Goal: Task Accomplishment & Management: Manage account settings

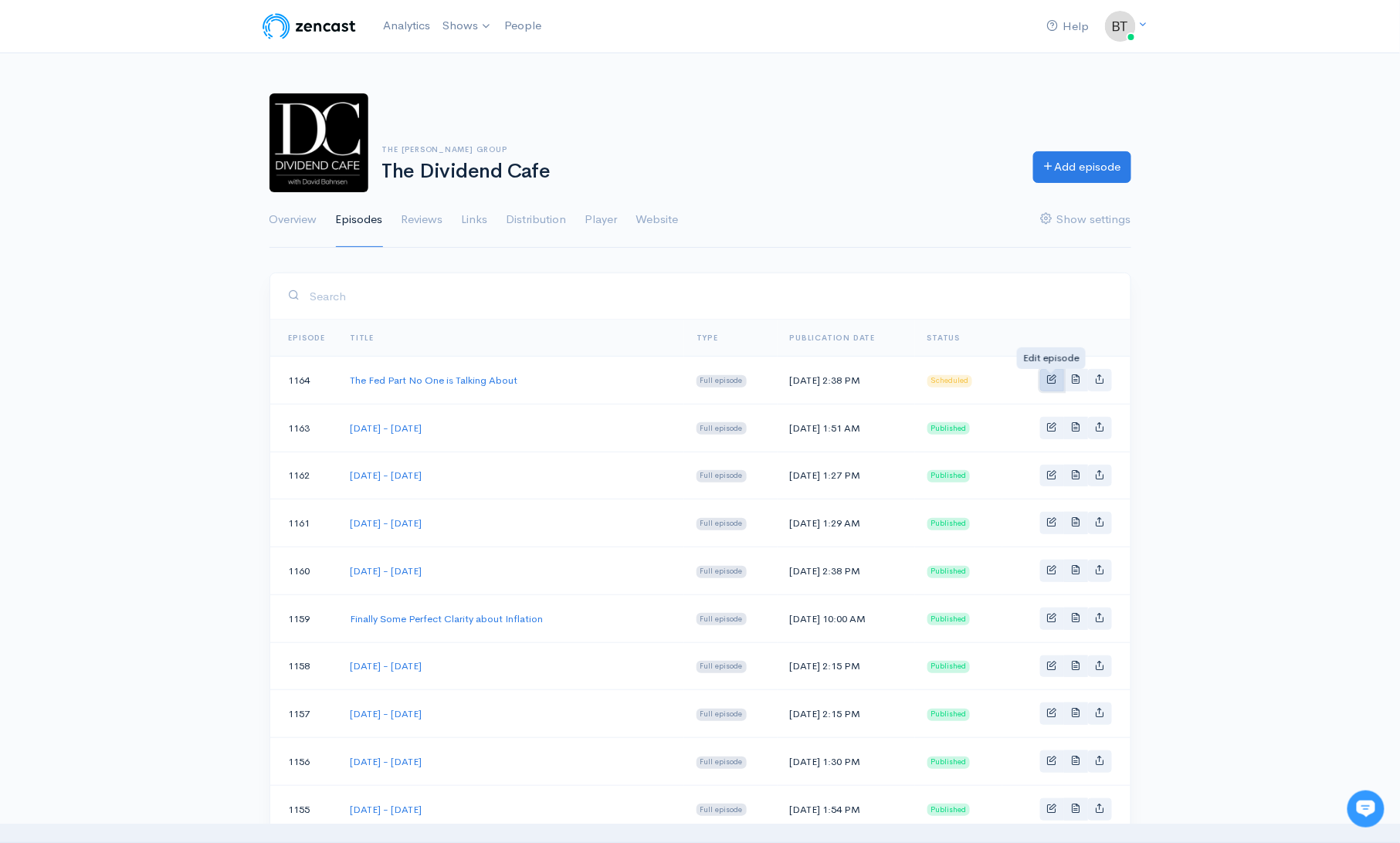
click at [1051, 381] on span "Basic example" at bounding box center [1052, 378] width 10 height 10
click at [1053, 380] on span "Basic example" at bounding box center [1052, 378] width 10 height 10
click at [1054, 377] on span "Basic example" at bounding box center [1052, 378] width 10 height 10
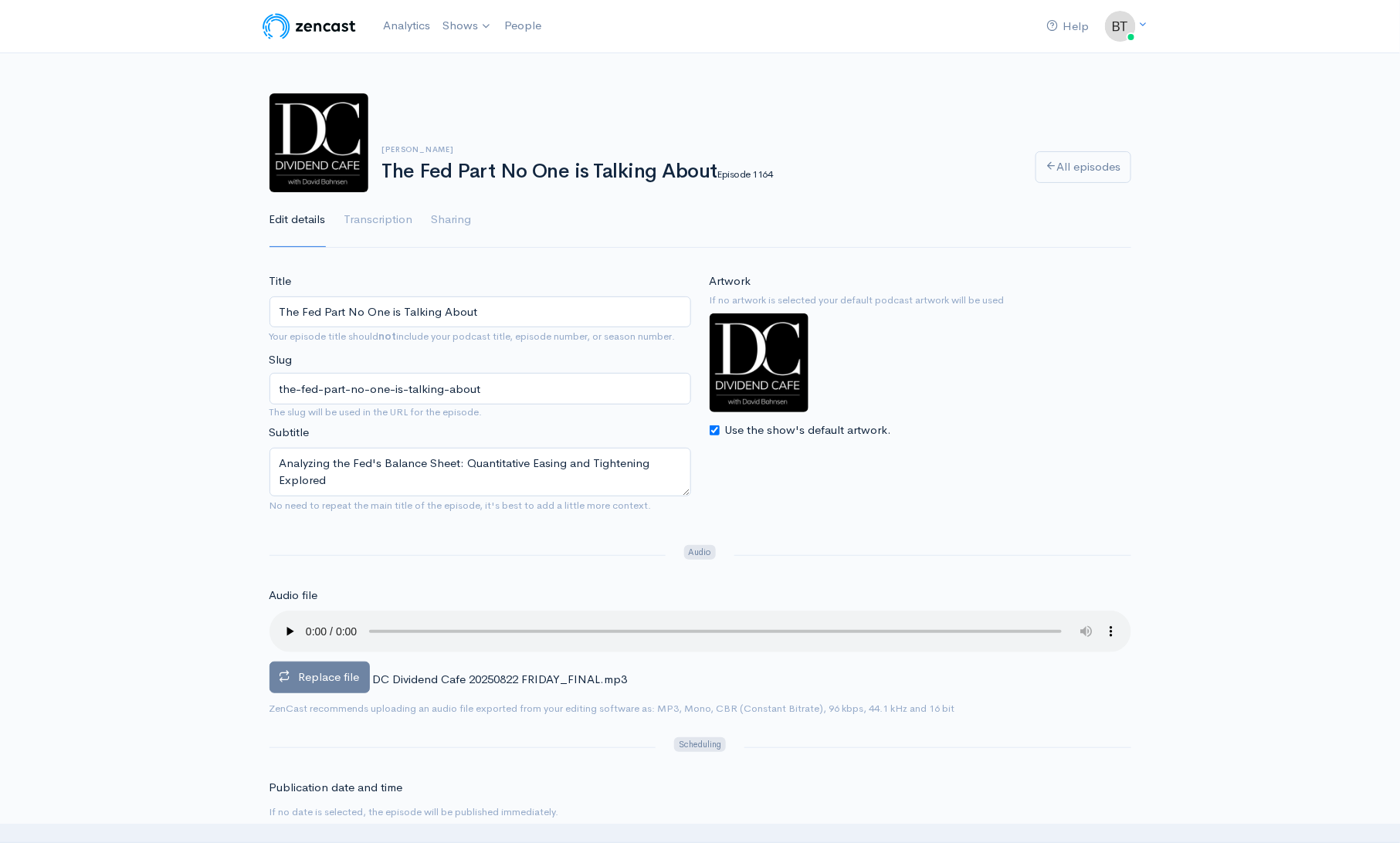
click at [314, 677] on span "Replace file" at bounding box center [329, 677] width 61 height 15
click at [0, 0] on input "Replace file" at bounding box center [0, 0] width 0 height 0
click at [328, 674] on span "Replace file" at bounding box center [329, 677] width 61 height 15
click at [0, 0] on input "Replace file" at bounding box center [0, 0] width 0 height 0
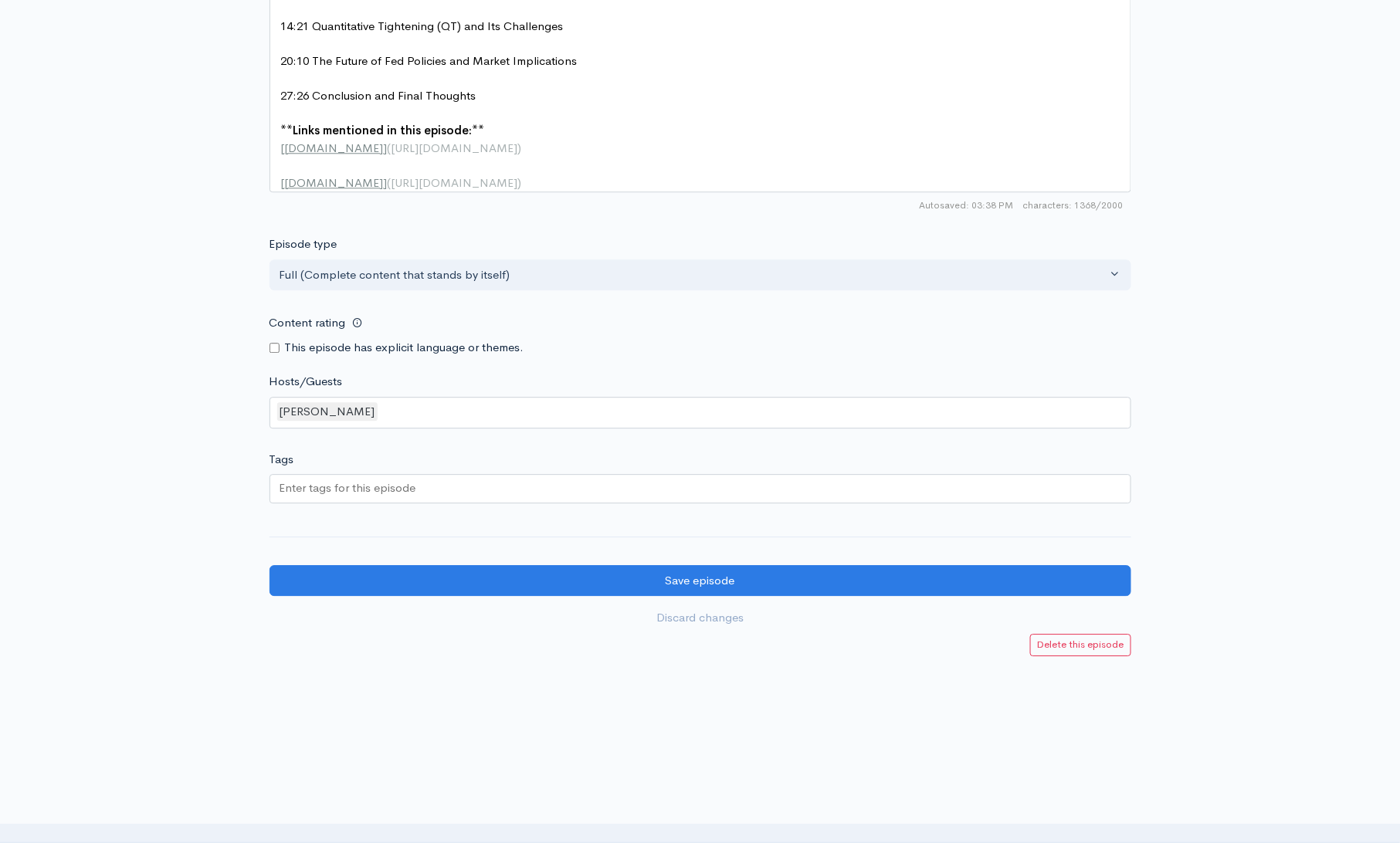
scroll to position [1387, 0]
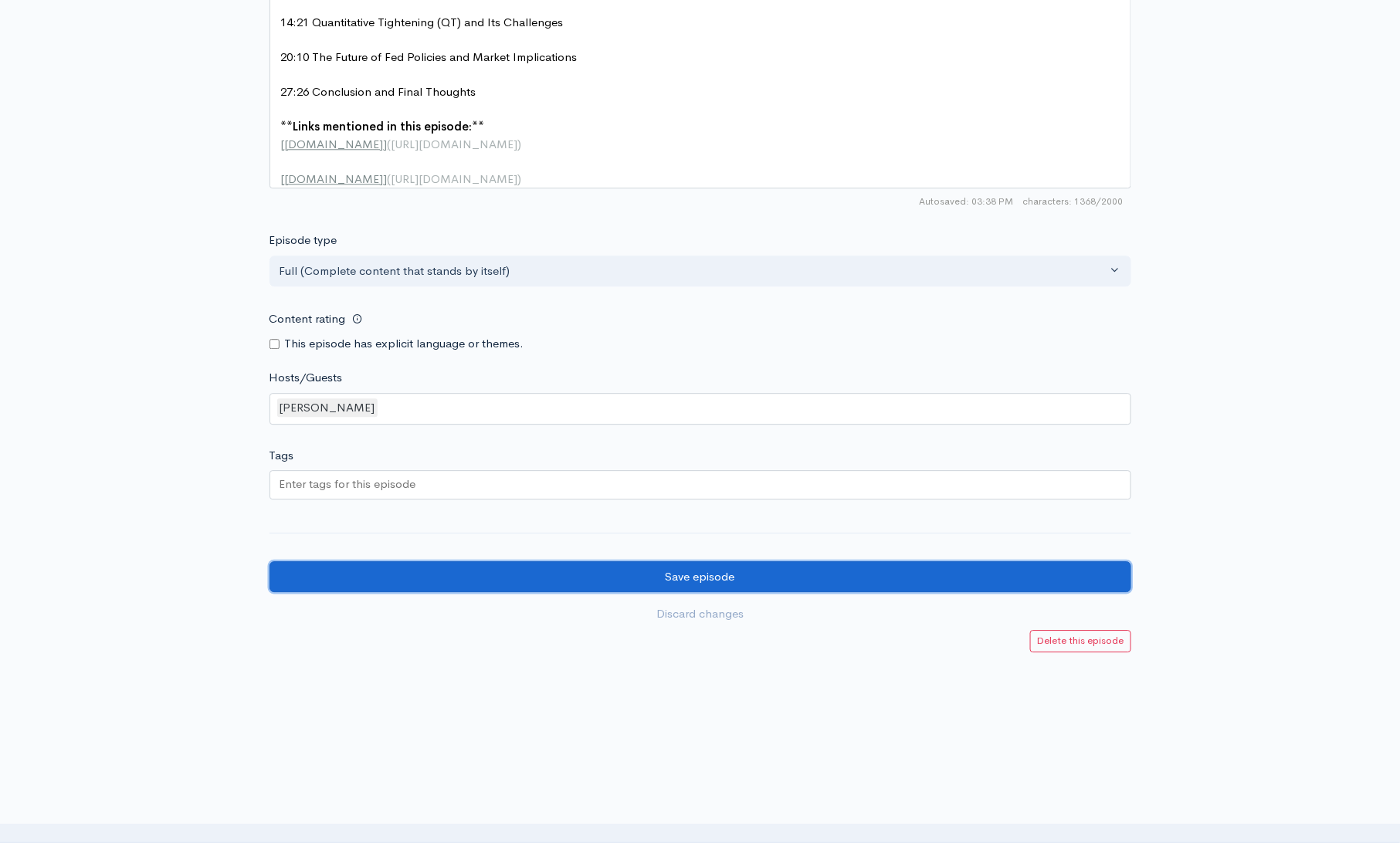
click at [766, 567] on input "Save episode" at bounding box center [700, 577] width 861 height 31
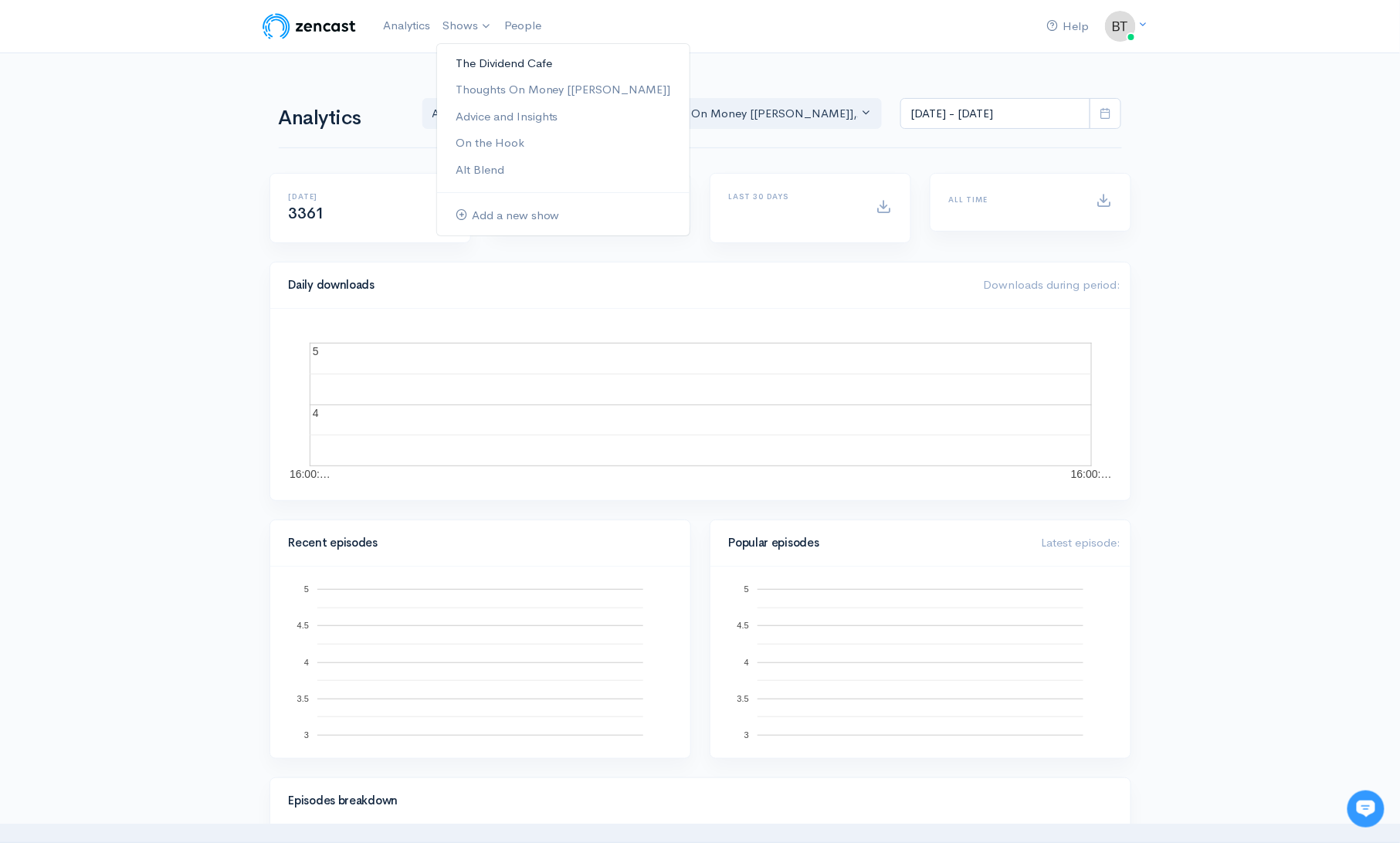
click at [476, 66] on link "The Dividend Cafe" at bounding box center [563, 64] width 252 height 27
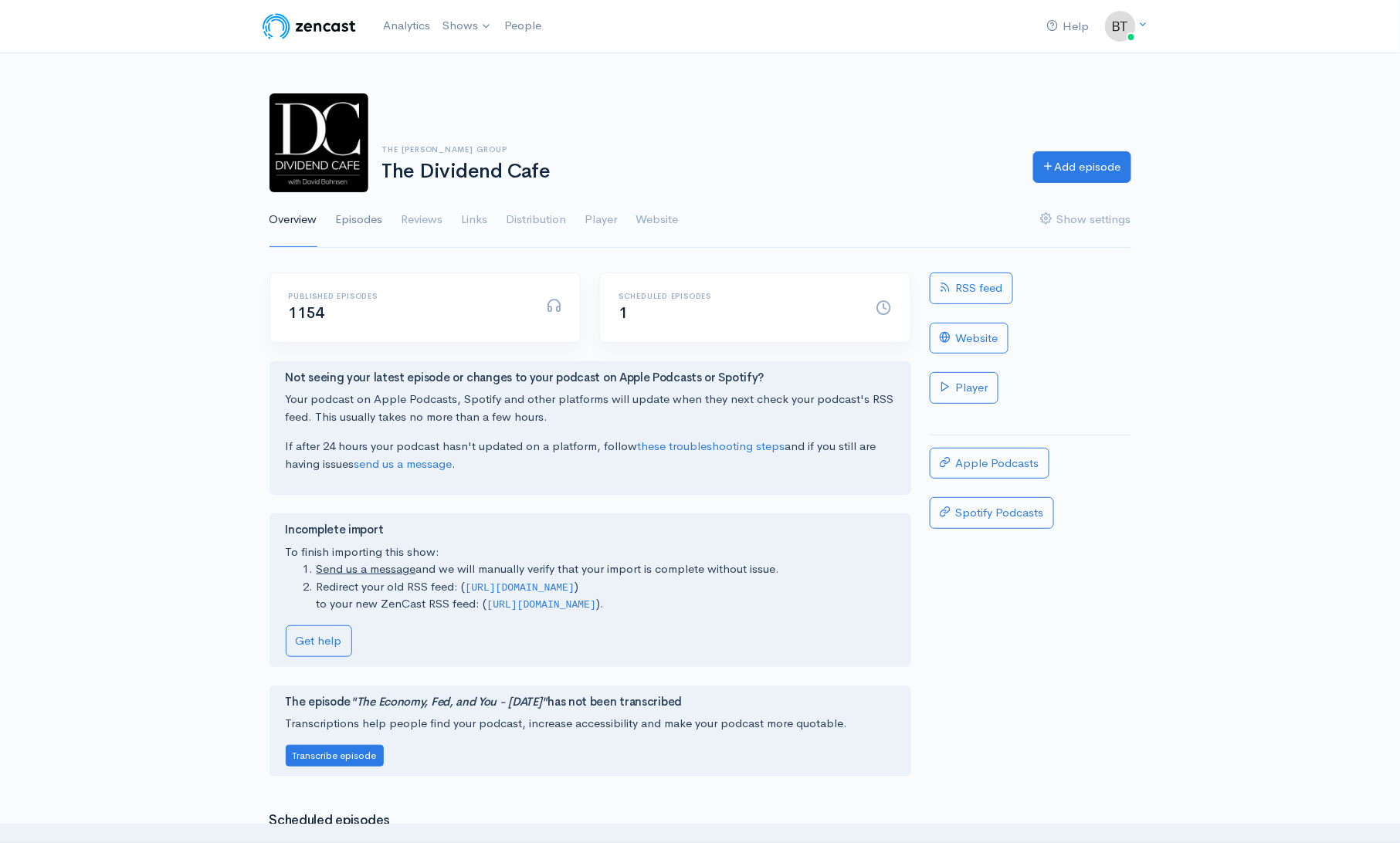
click at [360, 219] on link "Episodes" at bounding box center [359, 220] width 47 height 56
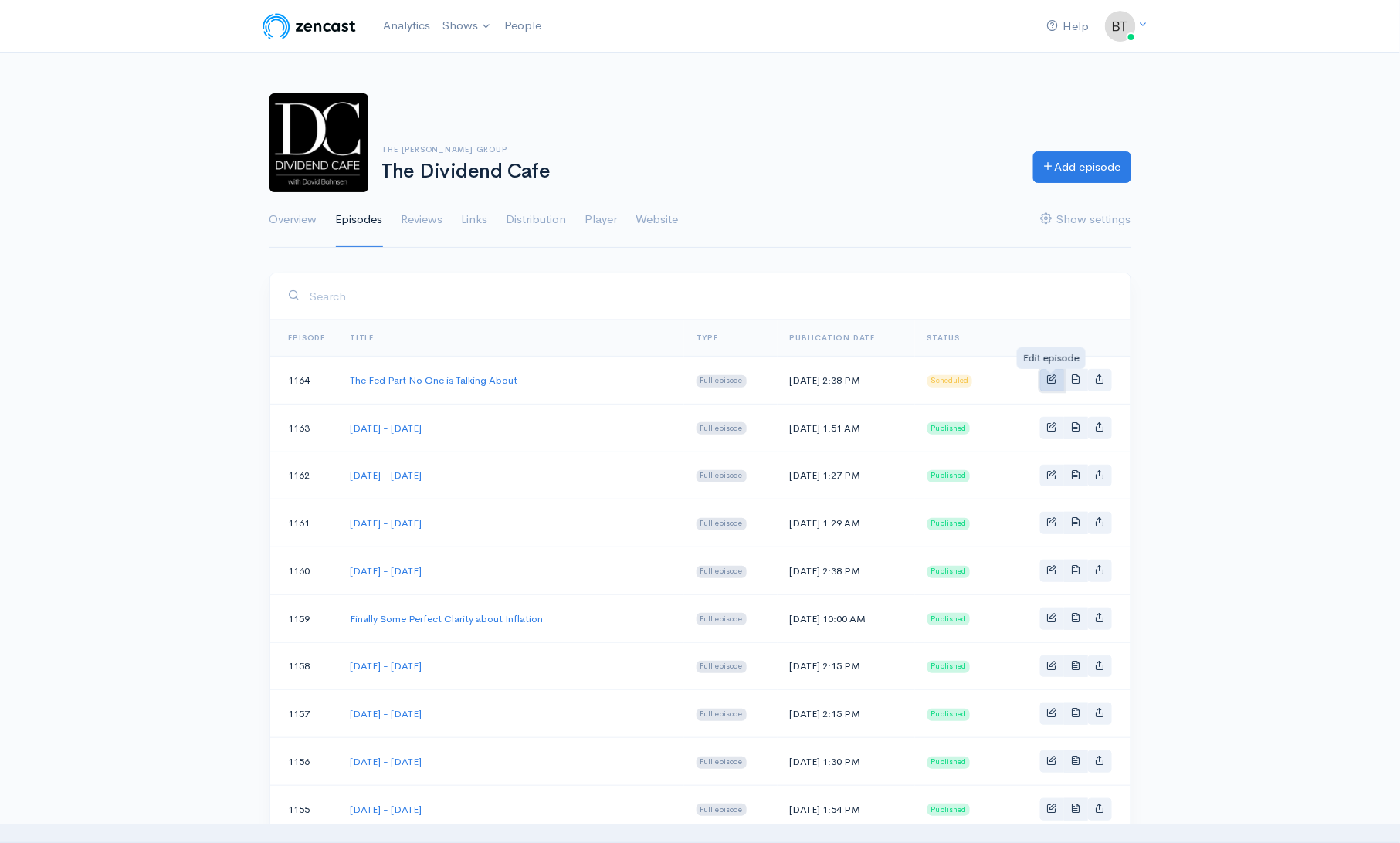
click at [1052, 381] on span "Basic example" at bounding box center [1052, 378] width 10 height 10
